Goal: Check status

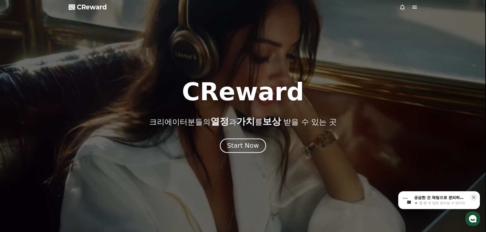
click at [243, 146] on div "Start Now" at bounding box center [243, 146] width 32 height 9
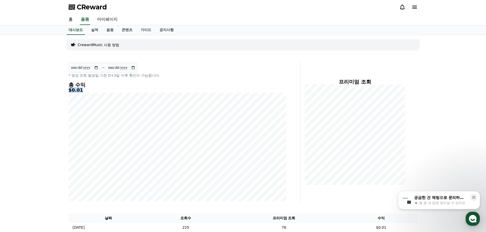
drag, startPoint x: 68, startPoint y: 91, endPoint x: 86, endPoint y: 91, distance: 17.4
click at [86, 91] on h5 "$0.01" at bounding box center [177, 90] width 217 height 5
click at [93, 31] on link "실적" at bounding box center [94, 30] width 15 height 10
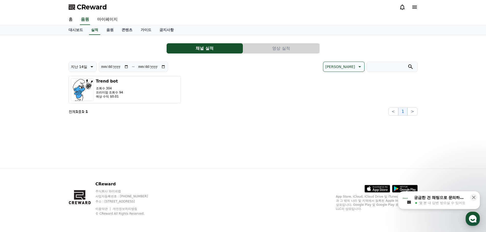
click at [286, 49] on button "영상 실적" at bounding box center [281, 48] width 76 height 10
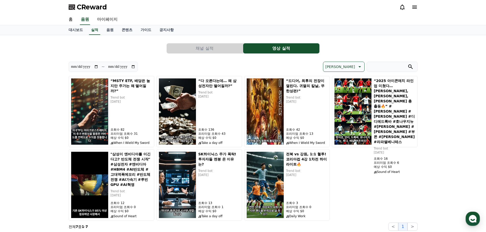
click at [197, 48] on button "채널 실적" at bounding box center [205, 48] width 76 height 10
